Goal: Task Accomplishment & Management: Complete application form

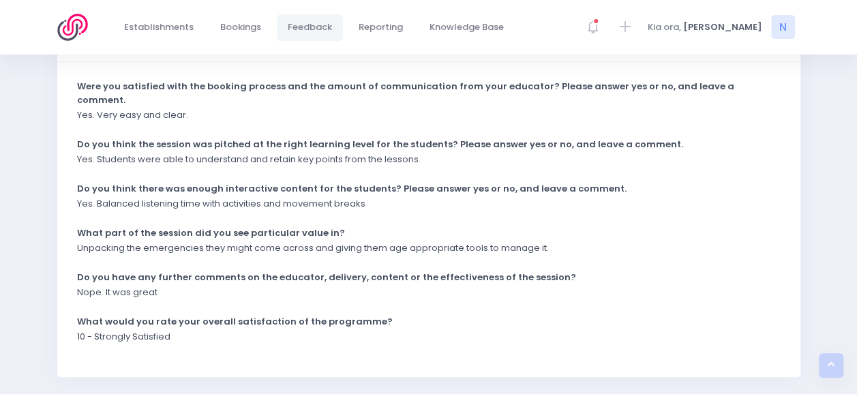
scroll to position [375, 0]
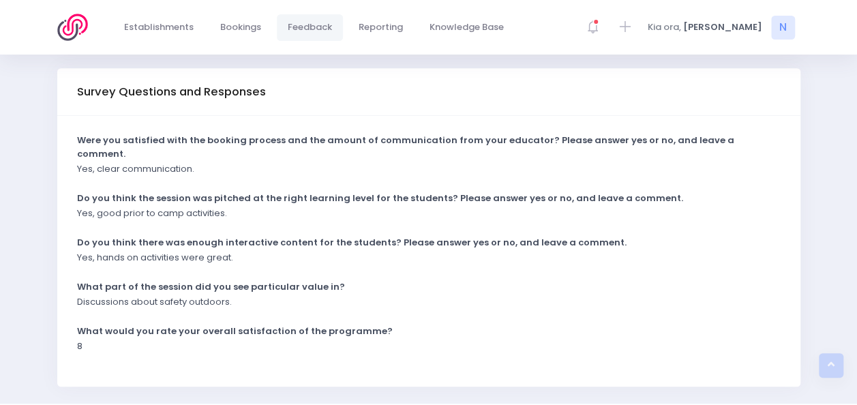
scroll to position [320, 0]
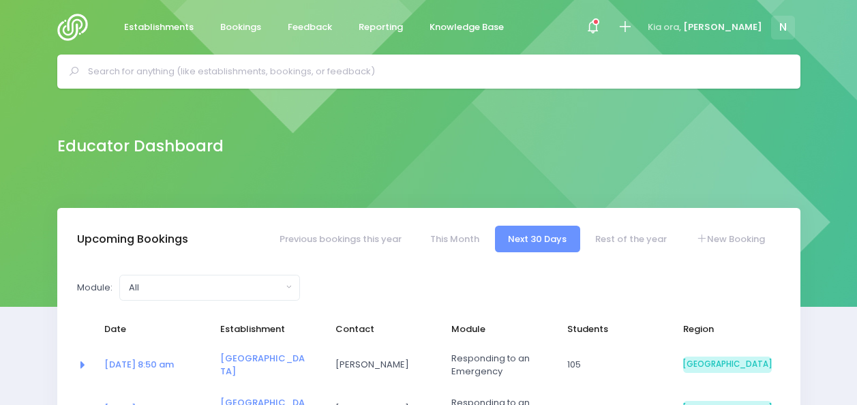
select select "5"
click at [247, 84] on div at bounding box center [428, 72] width 743 height 34
click at [251, 76] on input "text" at bounding box center [434, 71] width 693 height 20
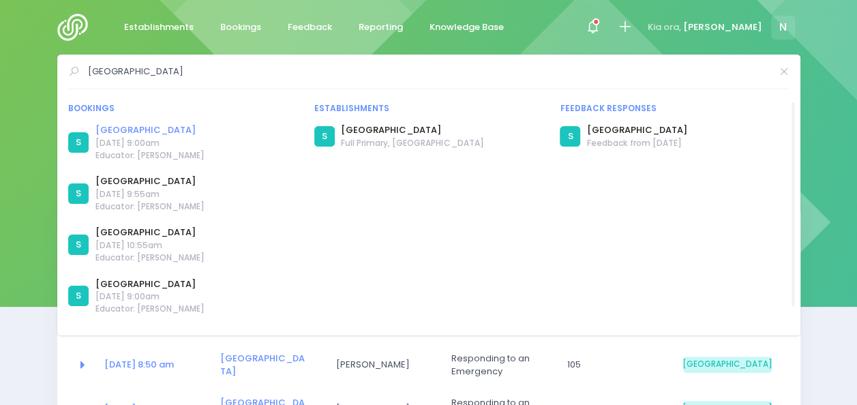
type input "westport north"
click at [148, 131] on link "[GEOGRAPHIC_DATA]" at bounding box center [149, 130] width 109 height 14
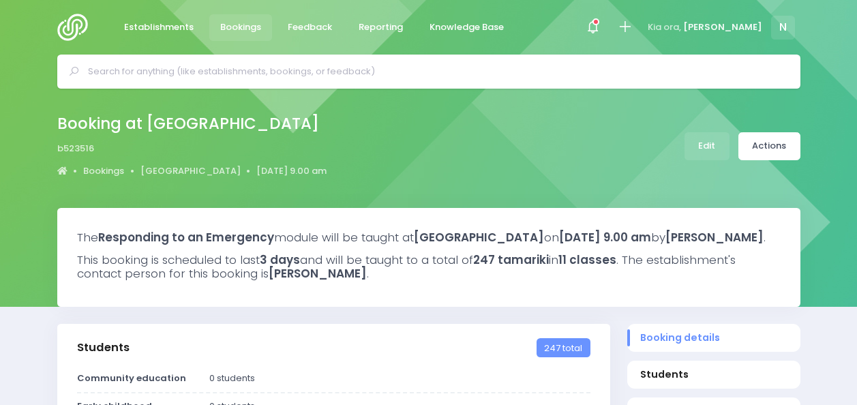
select select "5"
click at [703, 144] on link "Edit" at bounding box center [706, 146] width 45 height 28
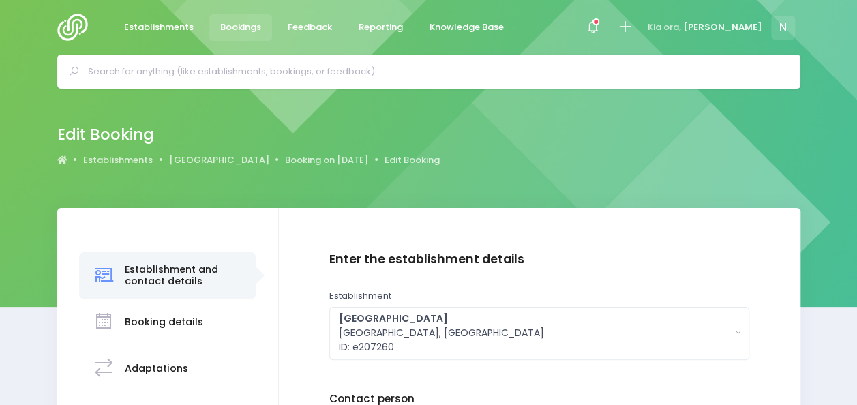
click at [834, 63] on div at bounding box center [428, 72] width 857 height 34
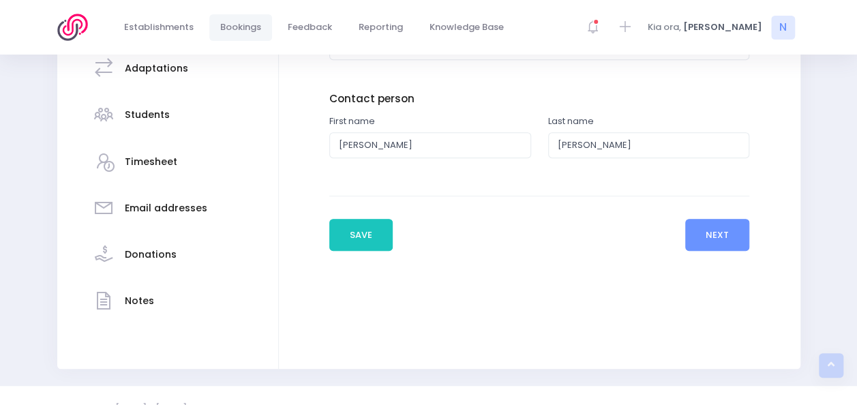
scroll to position [325, 0]
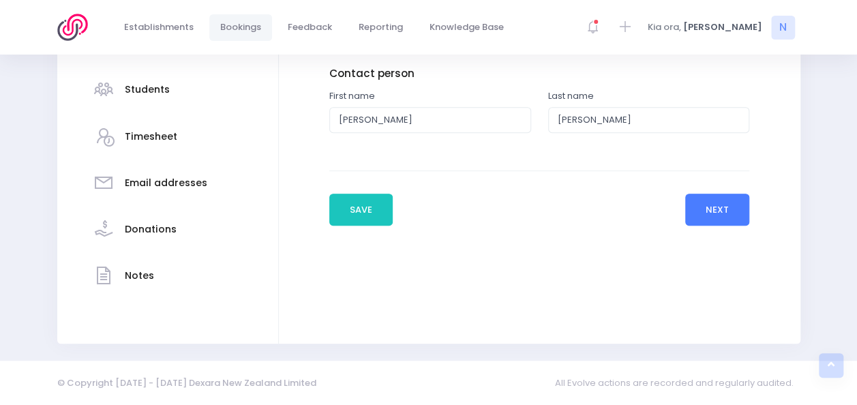
click at [733, 204] on button "Next" at bounding box center [717, 210] width 65 height 33
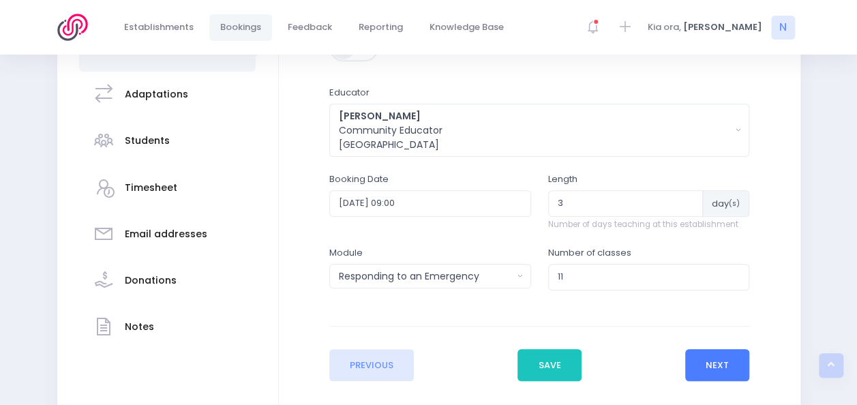
scroll to position [300, 0]
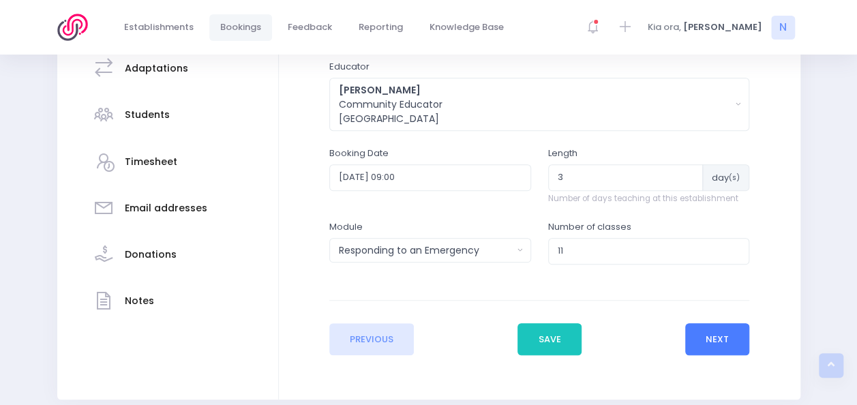
click at [729, 346] on button "Next" at bounding box center [717, 339] width 65 height 33
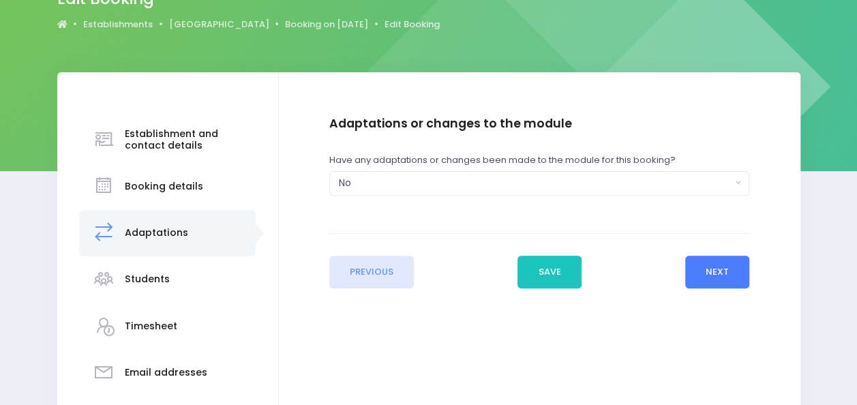
scroll to position [136, 0]
click at [716, 277] on button "Next" at bounding box center [717, 271] width 65 height 33
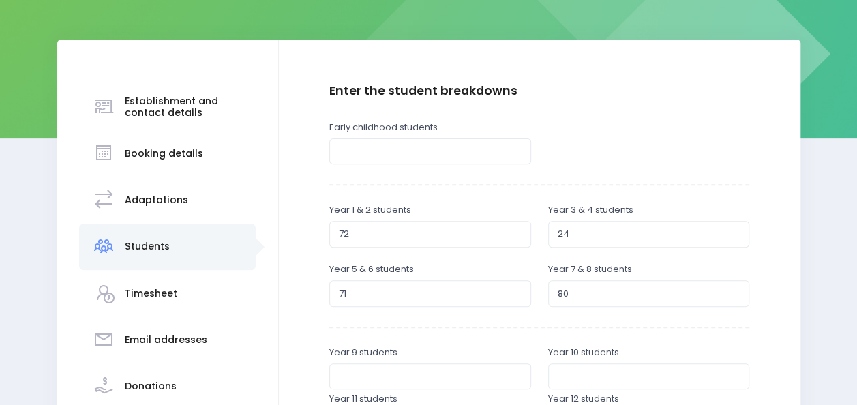
scroll to position [191, 0]
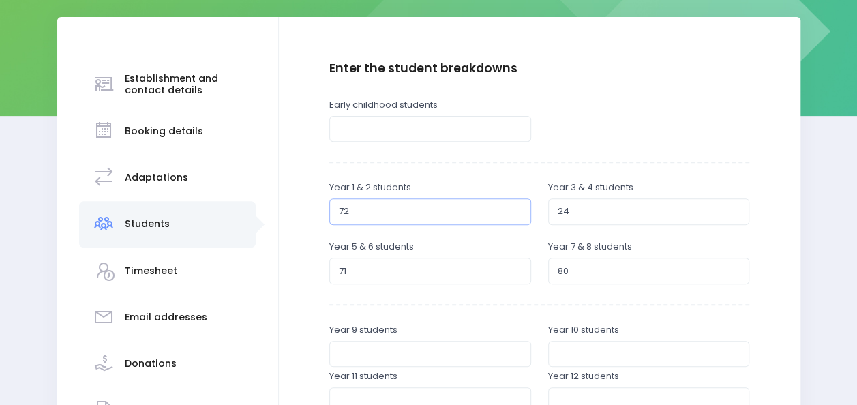
click at [360, 212] on input "72" at bounding box center [430, 211] width 202 height 26
type input "7"
type input "65"
click at [577, 206] on input "24" at bounding box center [649, 211] width 202 height 26
type input "20"
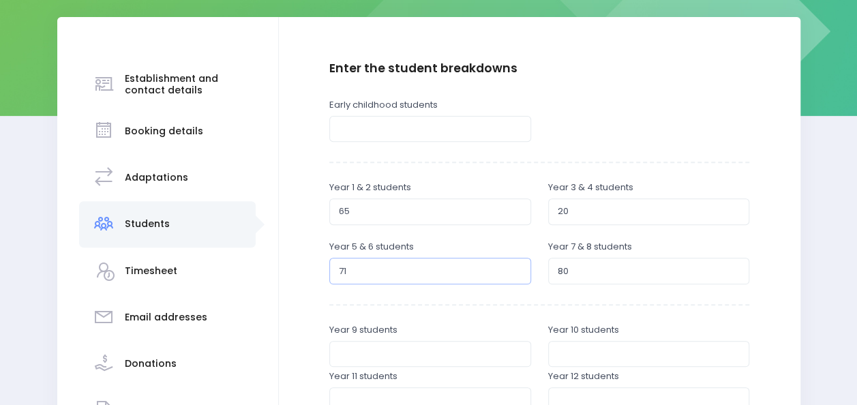
click at [363, 274] on input "71" at bounding box center [430, 271] width 202 height 26
type input "7"
type input "62"
click at [570, 272] on input "80" at bounding box center [649, 271] width 202 height 26
type input "8"
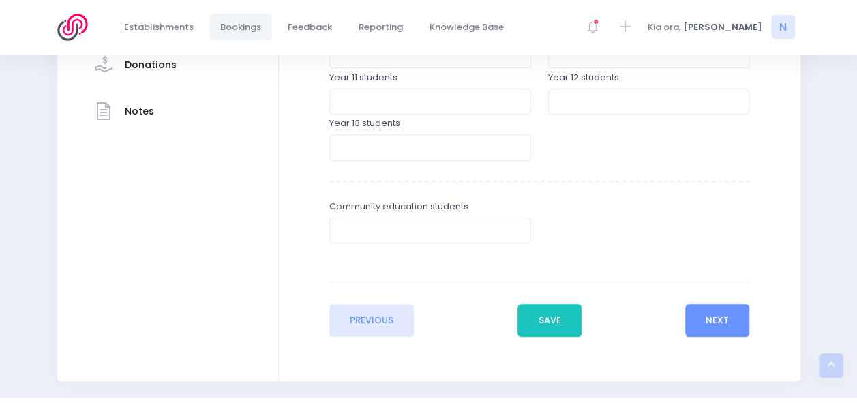
scroll to position [491, 0]
type input "77"
click at [696, 324] on button "Next" at bounding box center [717, 319] width 65 height 33
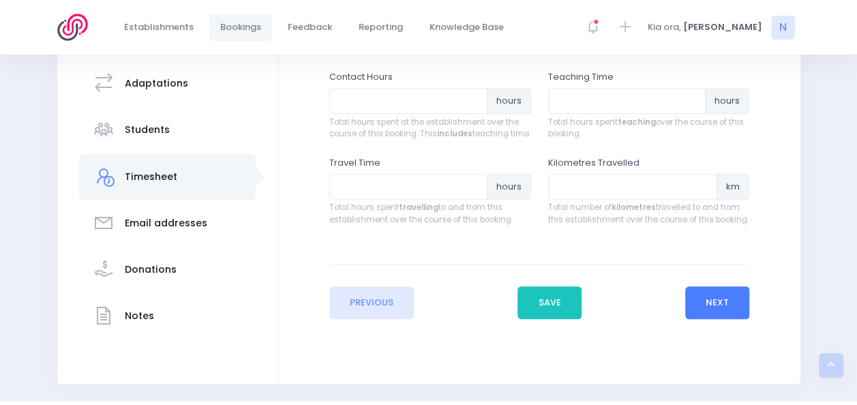
scroll to position [300, 0]
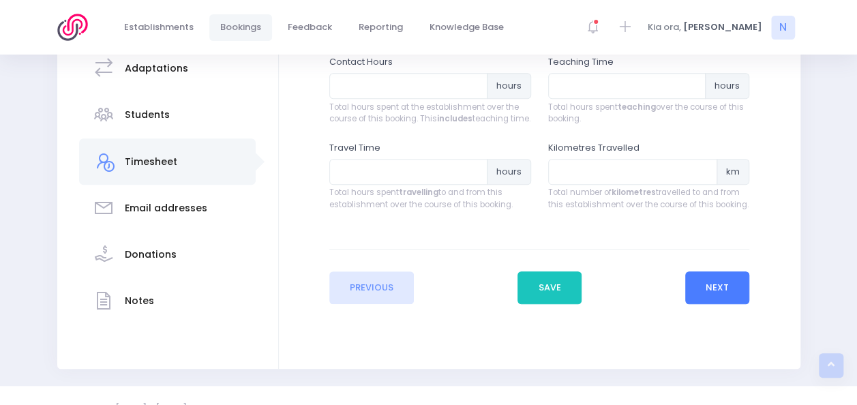
click at [706, 298] on button "Next" at bounding box center [717, 287] width 65 height 33
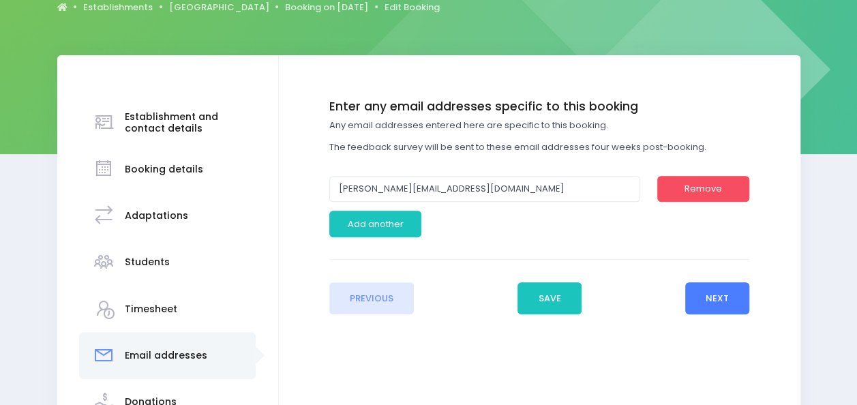
scroll to position [164, 0]
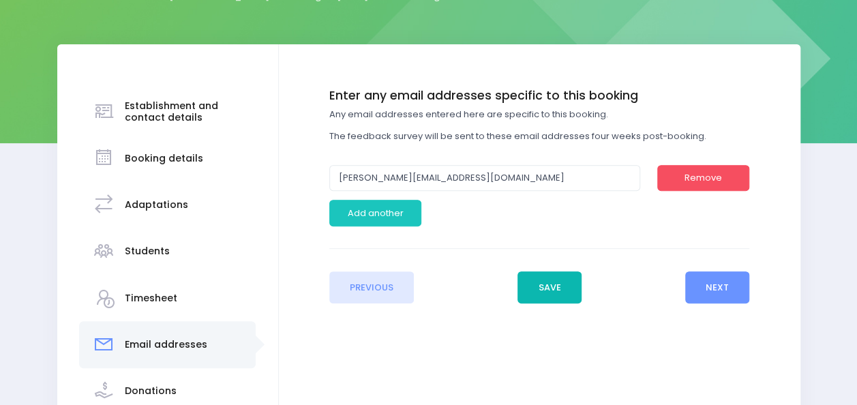
click at [566, 289] on button "Save" at bounding box center [549, 287] width 64 height 33
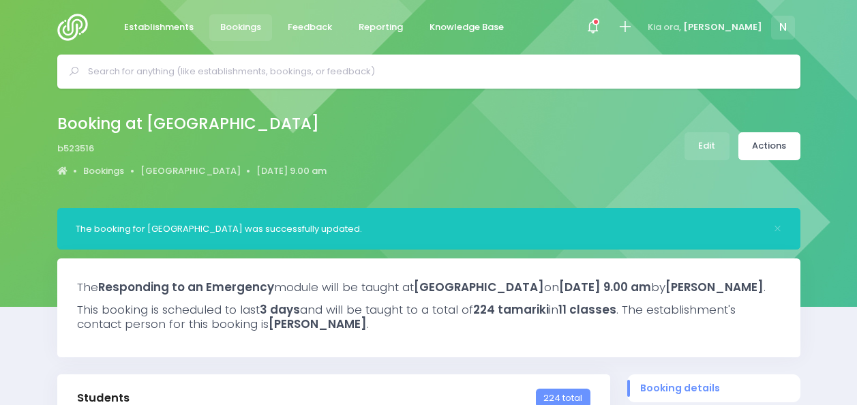
select select "5"
